Goal: Transaction & Acquisition: Subscribe to service/newsletter

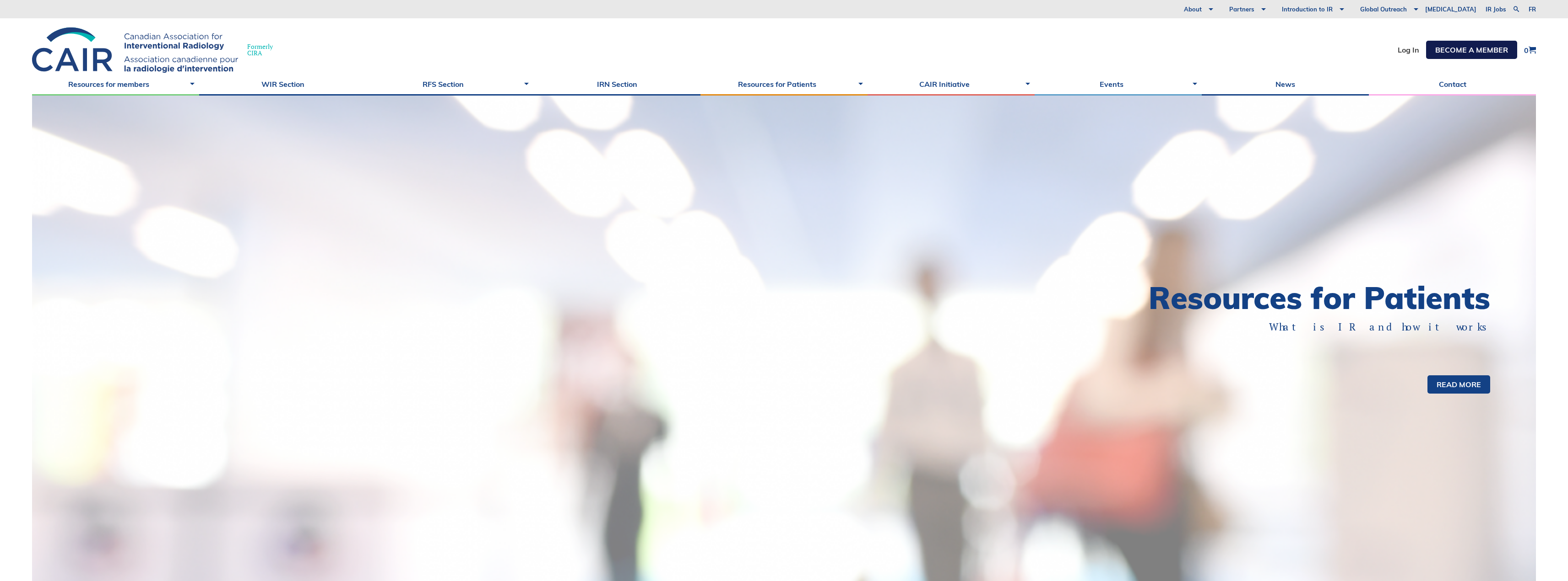
click at [1455, 56] on link "Become a member" at bounding box center [1471, 49] width 91 height 18
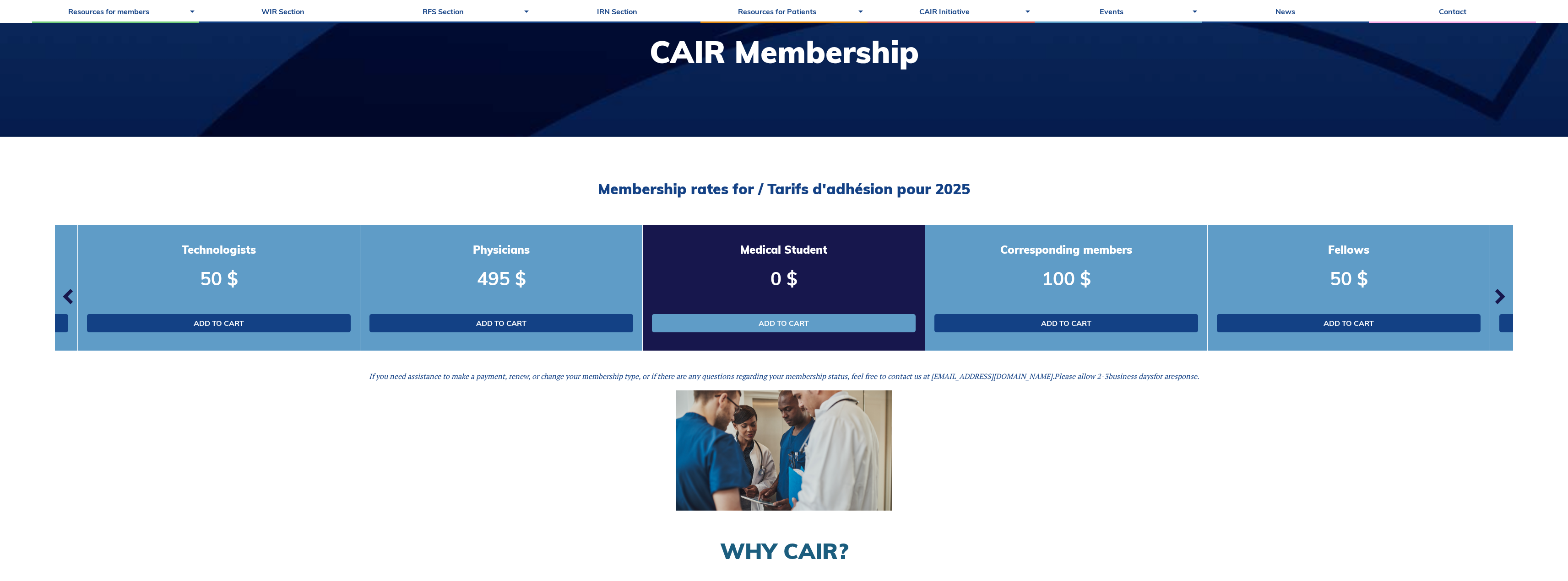
scroll to position [137, 0]
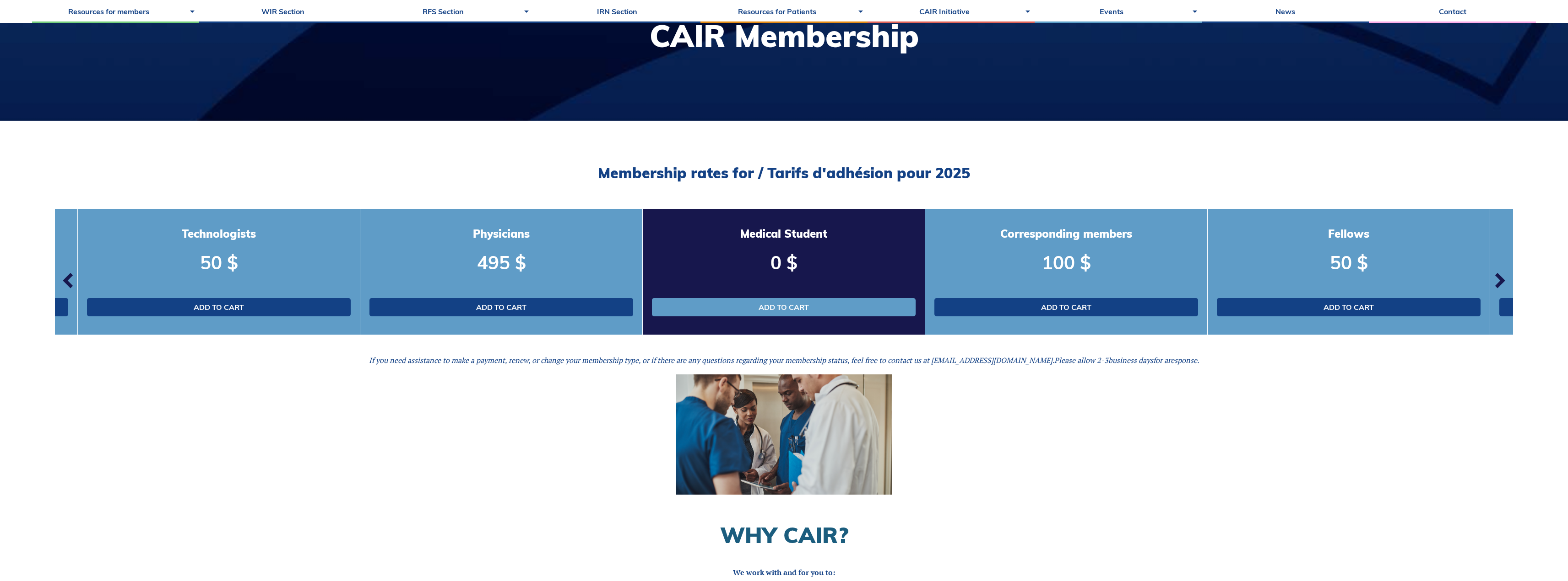
click at [1494, 283] on span "button" at bounding box center [1499, 280] width 28 height 28
click at [1498, 281] on span "button" at bounding box center [1499, 280] width 28 height 28
click at [68, 270] on span "button" at bounding box center [68, 280] width 28 height 28
